Goal: Check status: Check status

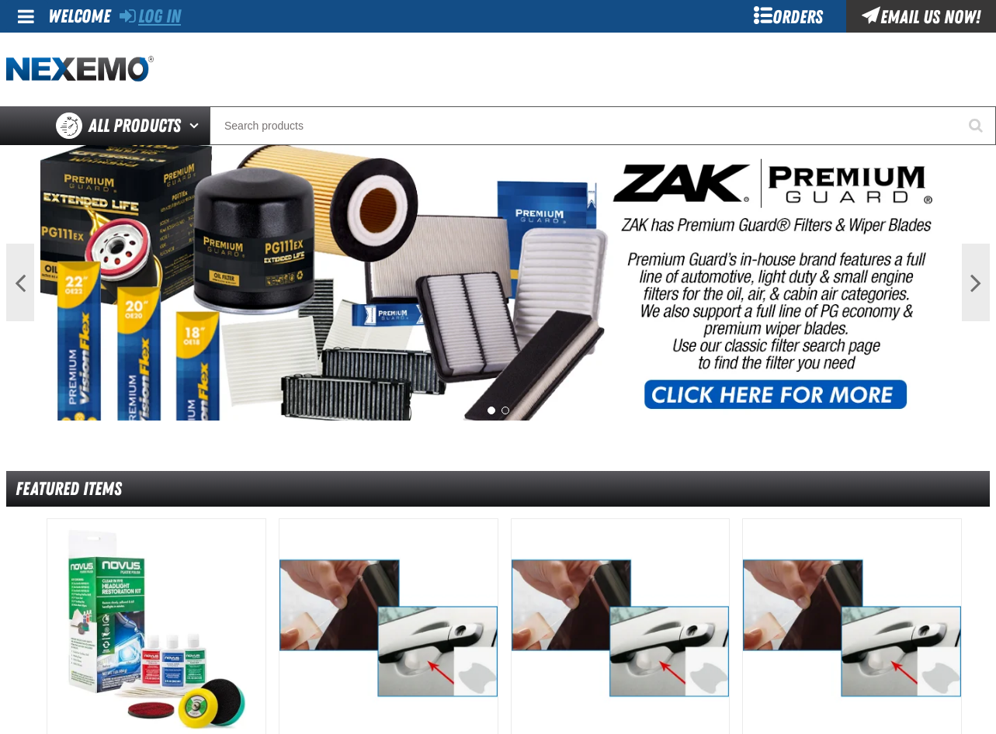
click at [159, 23] on link "Log In" at bounding box center [150, 16] width 61 height 22
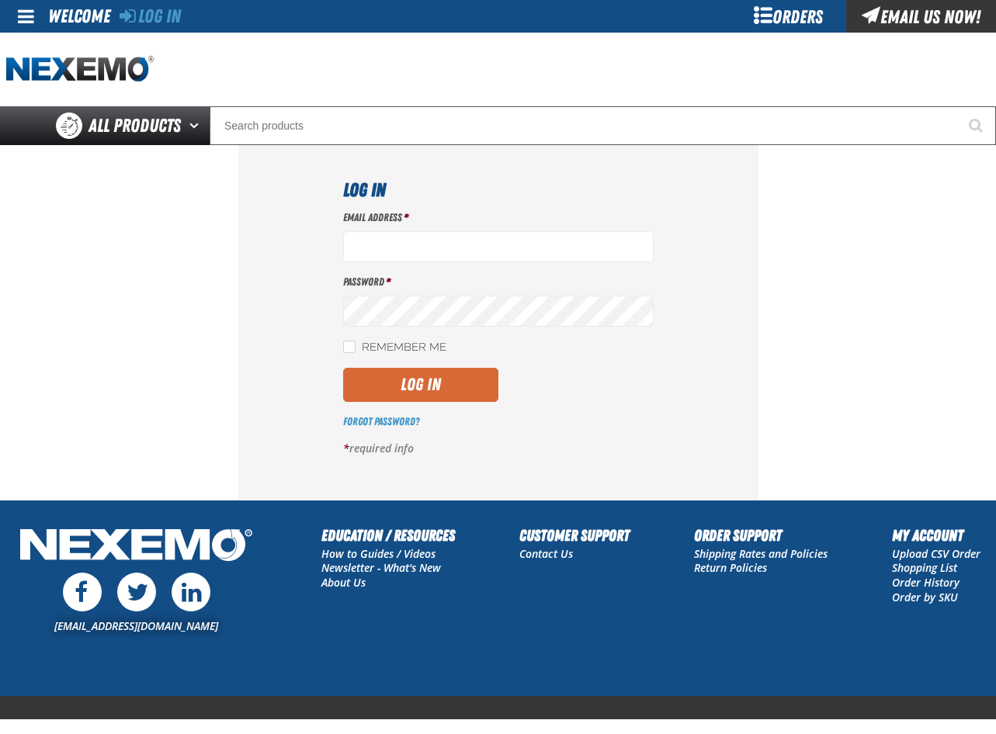
type input "[EMAIL_ADDRESS][DOMAIN_NAME]"
click at [394, 387] on button "Log In" at bounding box center [420, 385] width 155 height 34
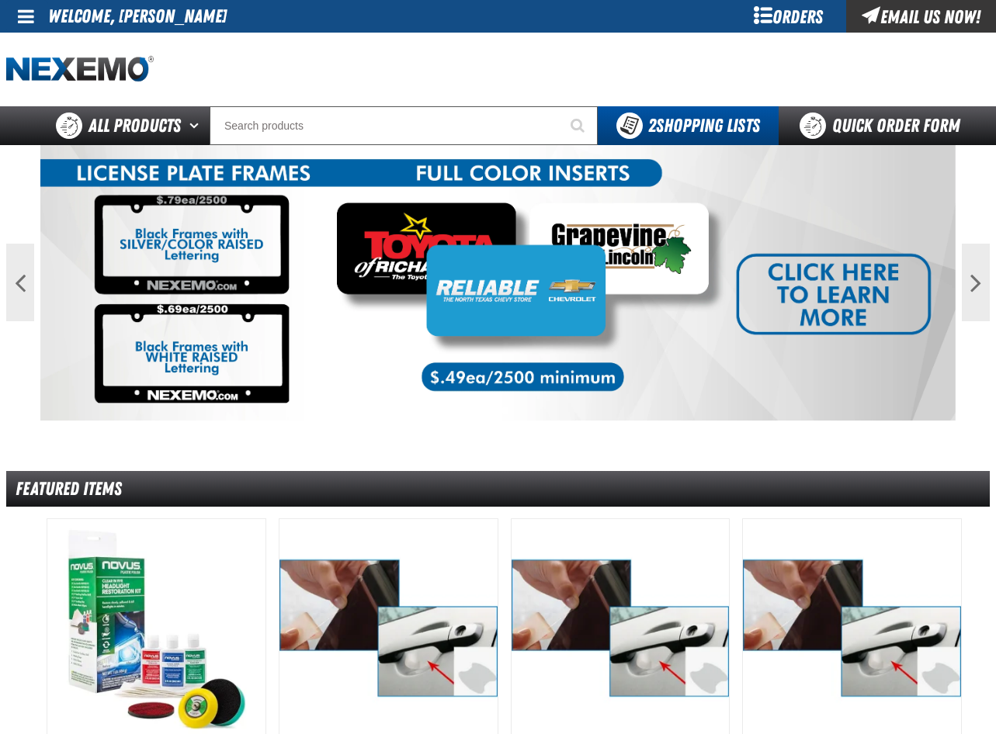
click at [775, 23] on div "Orders" at bounding box center [788, 16] width 116 height 33
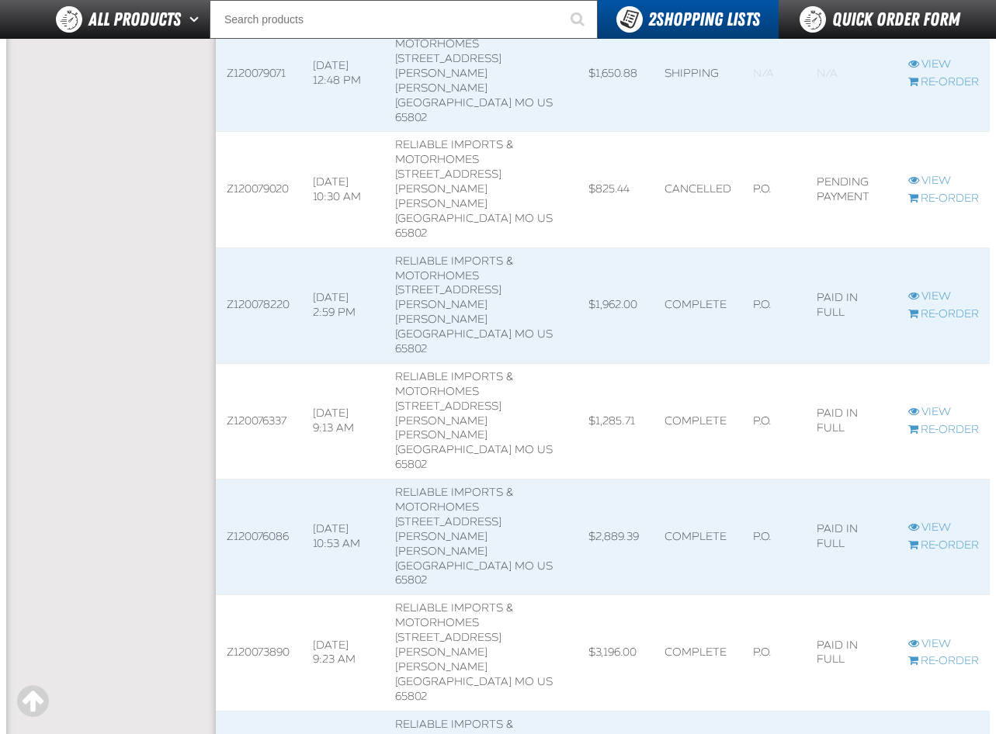
scroll to position [776, 0]
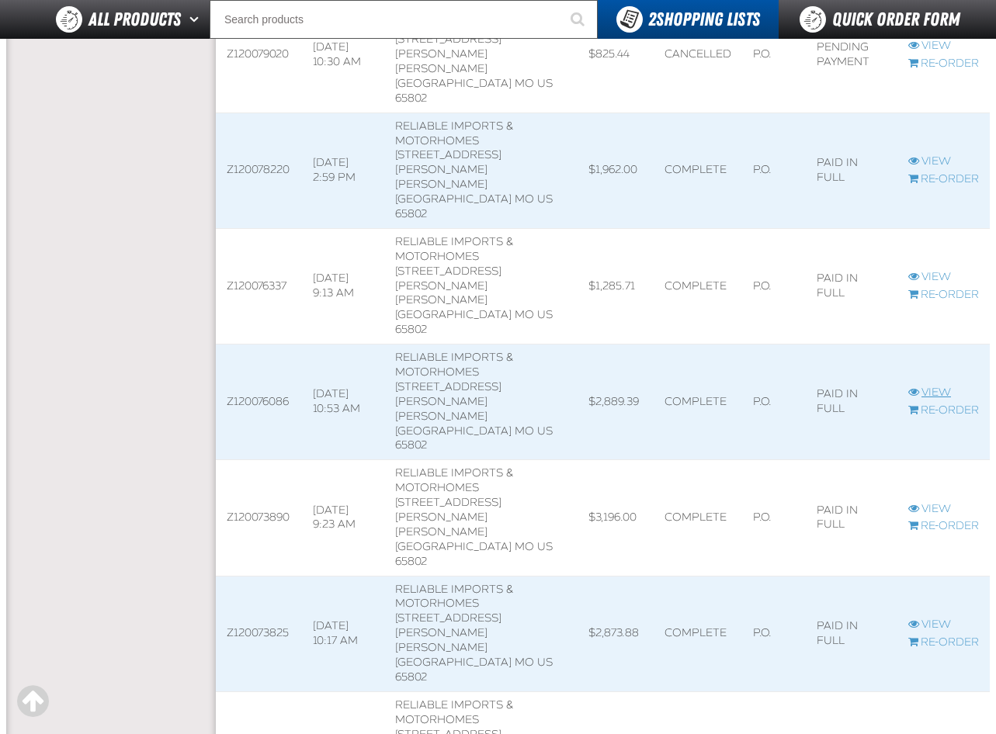
click at [941, 386] on link "View" at bounding box center [943, 393] width 71 height 15
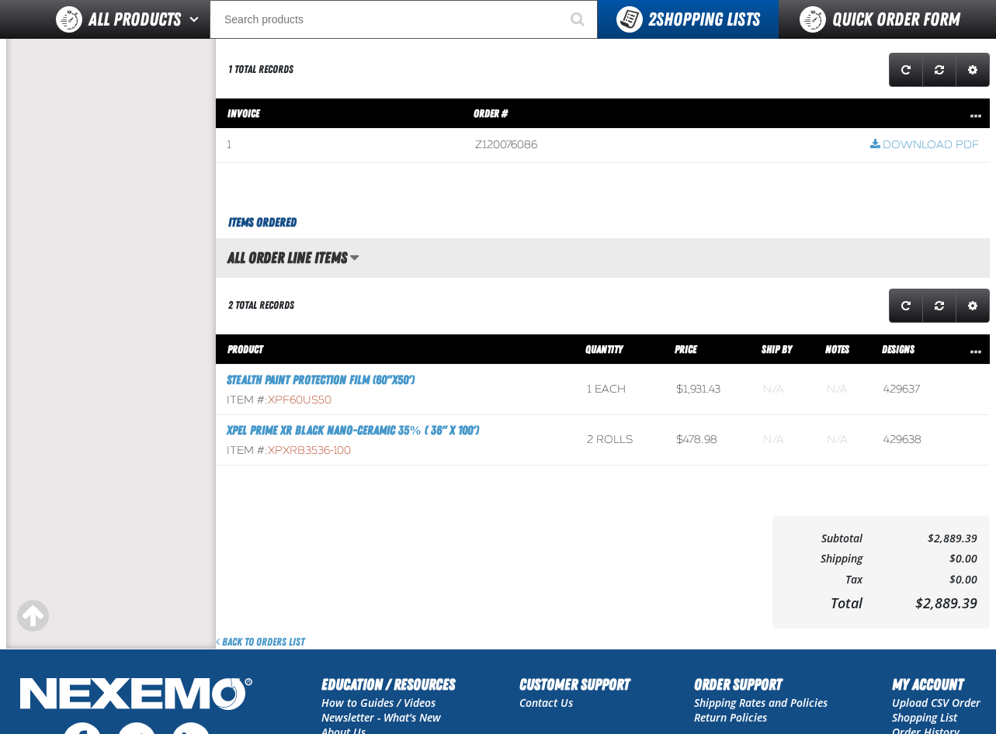
scroll to position [543, 0]
